Goal: Answer question/provide support

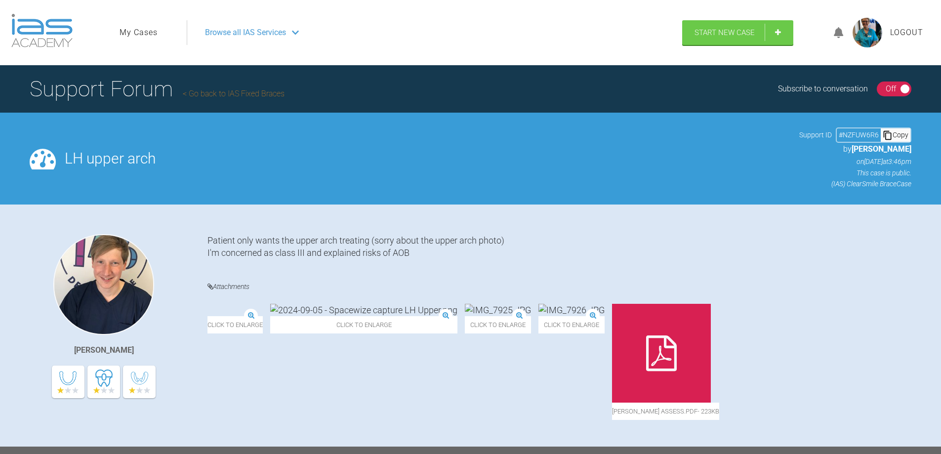
scroll to position [103, 0]
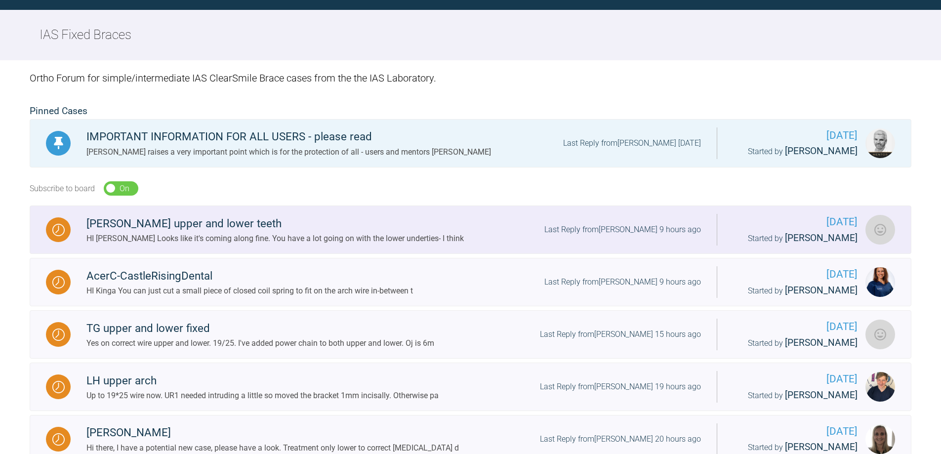
click at [55, 227] on img at bounding box center [58, 230] width 12 height 12
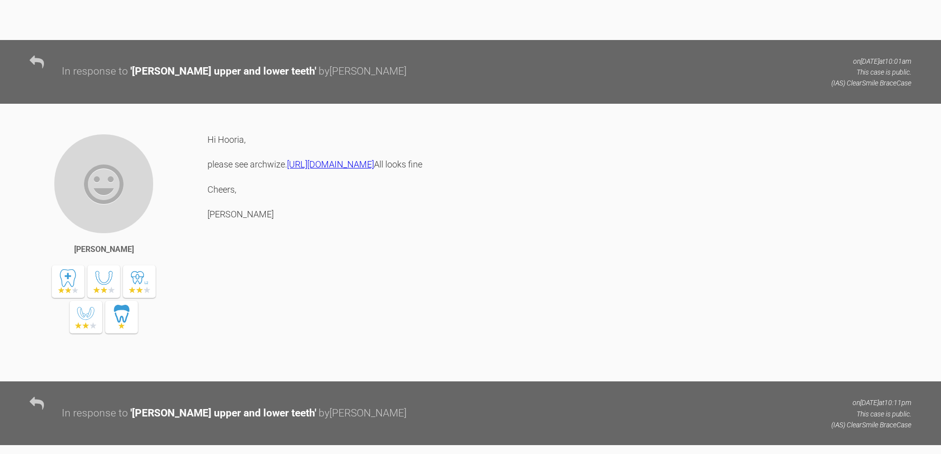
scroll to position [893, 0]
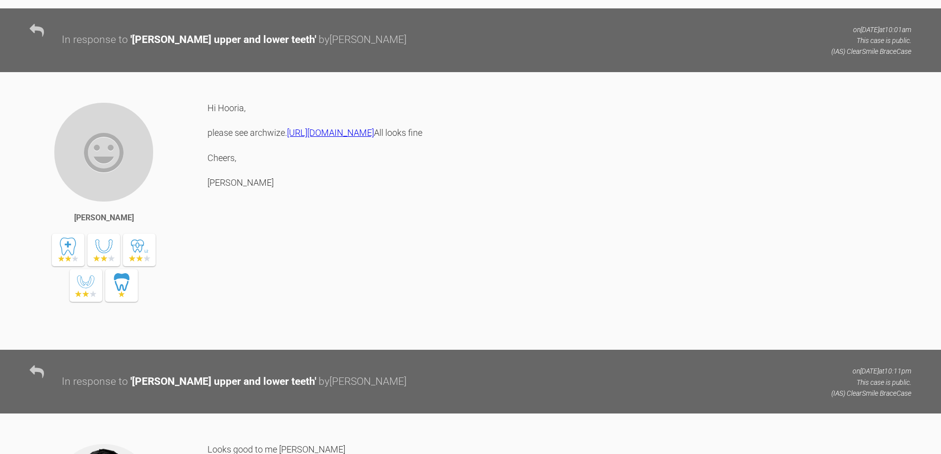
click at [287, 138] on link "https://clinics.iaslab.co.uk/#/clinic/patient/113937" at bounding box center [330, 132] width 87 height 10
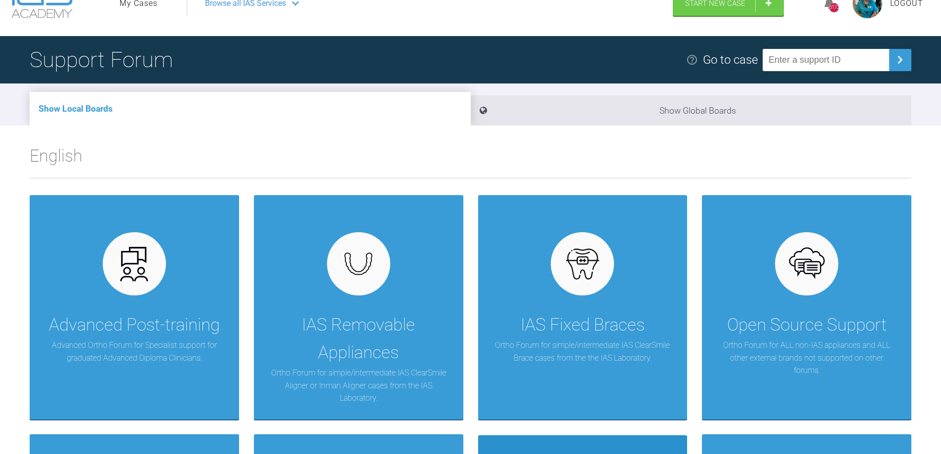
scroll to position [198, 0]
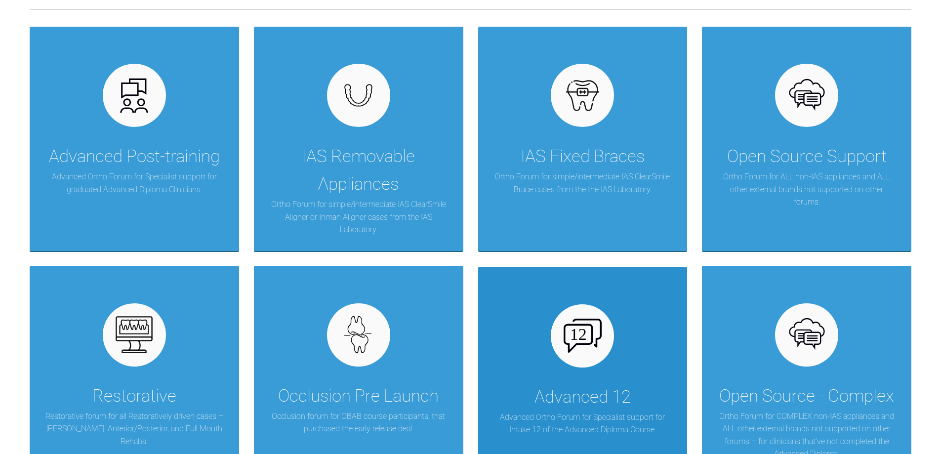
click at [568, 385] on div "Advanced 12" at bounding box center [583, 397] width 96 height 28
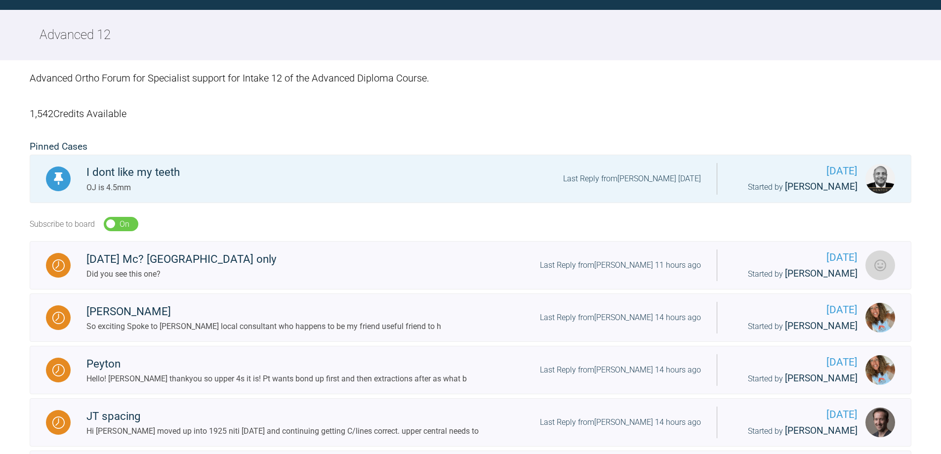
scroll to position [198, 0]
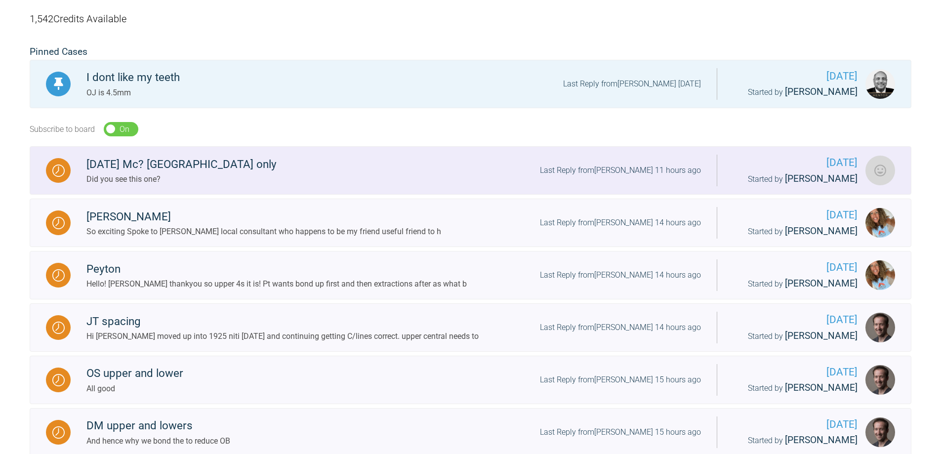
click at [60, 170] on img at bounding box center [58, 171] width 12 height 12
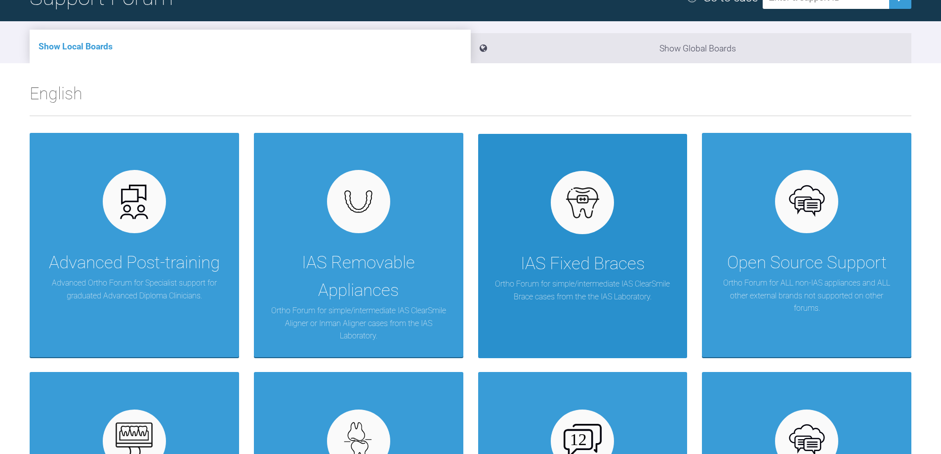
scroll to position [148, 0]
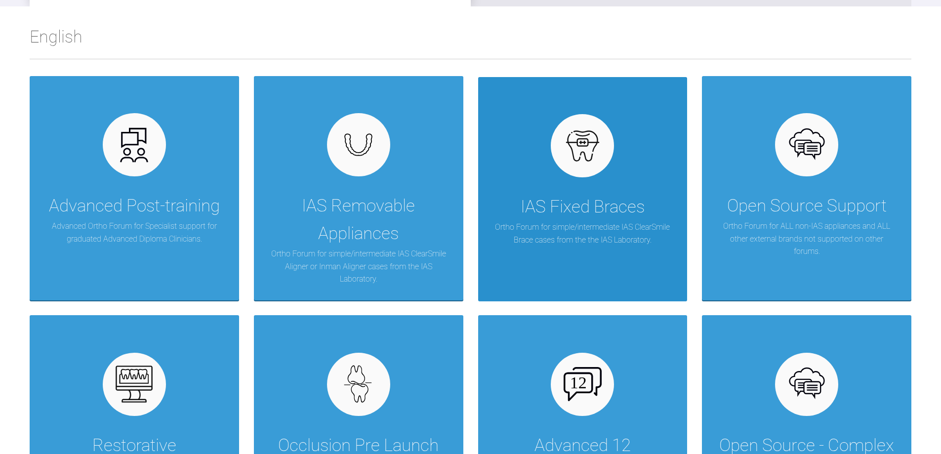
click at [594, 231] on p "Ortho Forum for simple/intermediate IAS ClearSmile Brace cases from the the IAS…" at bounding box center [583, 233] width 180 height 25
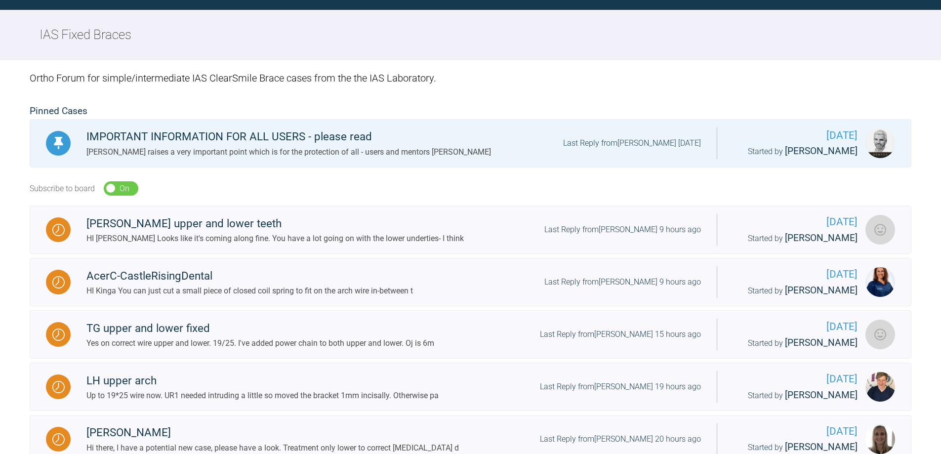
scroll to position [148, 0]
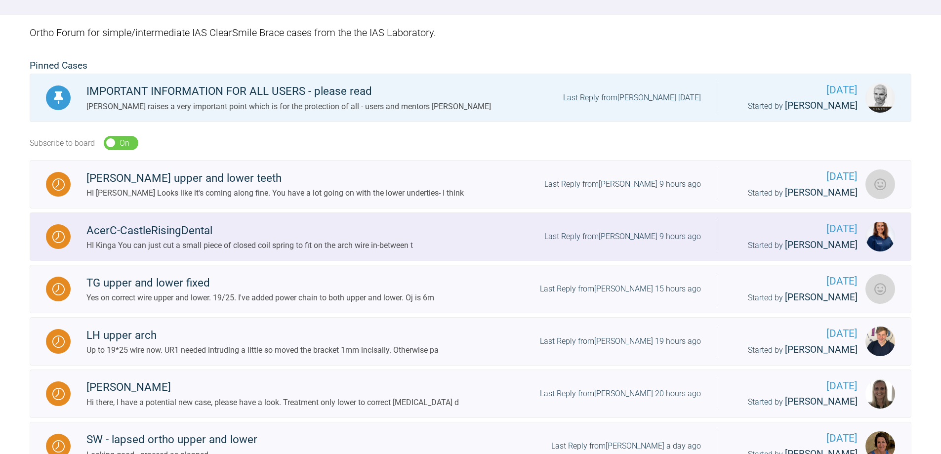
click at [62, 236] on img at bounding box center [58, 237] width 12 height 12
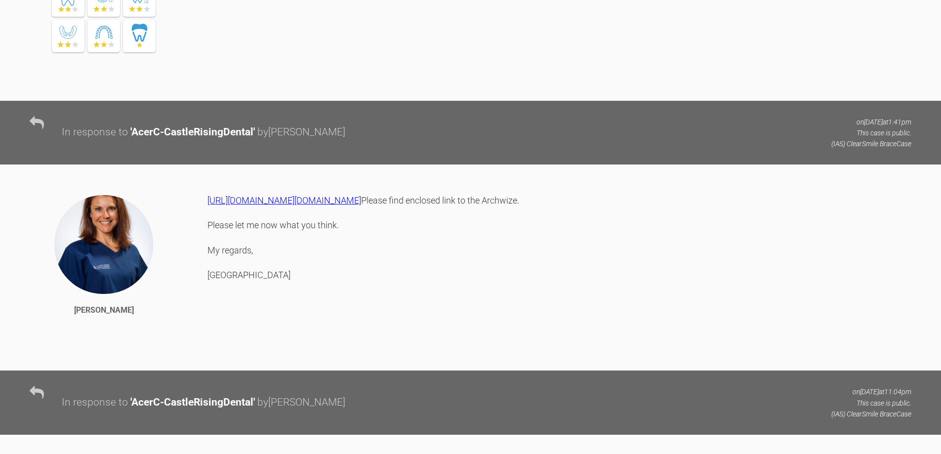
scroll to position [1235, 0]
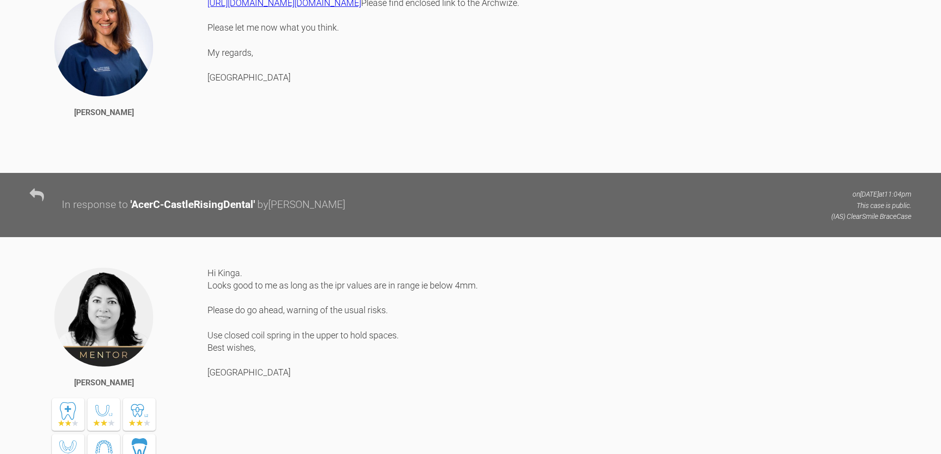
click at [343, 8] on link "[URL][DOMAIN_NAME][DOMAIN_NAME]" at bounding box center [284, 3] width 154 height 10
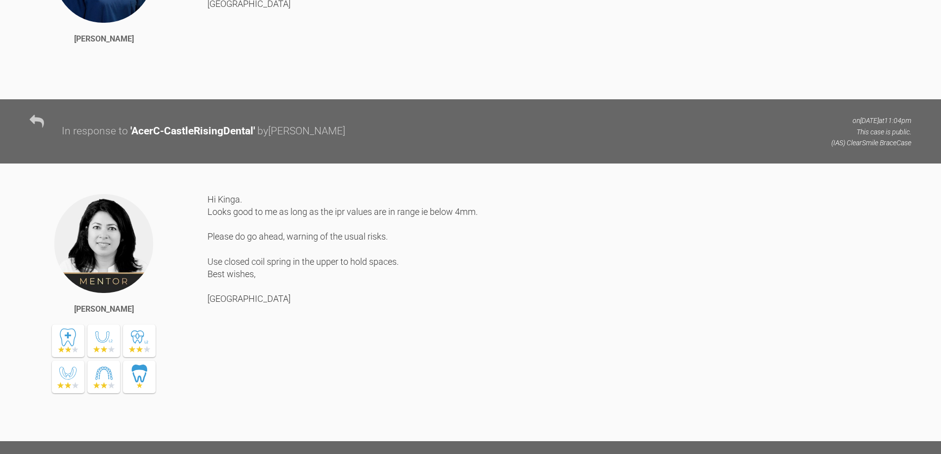
scroll to position [1247, 0]
